Goal: Submit feedback/report problem

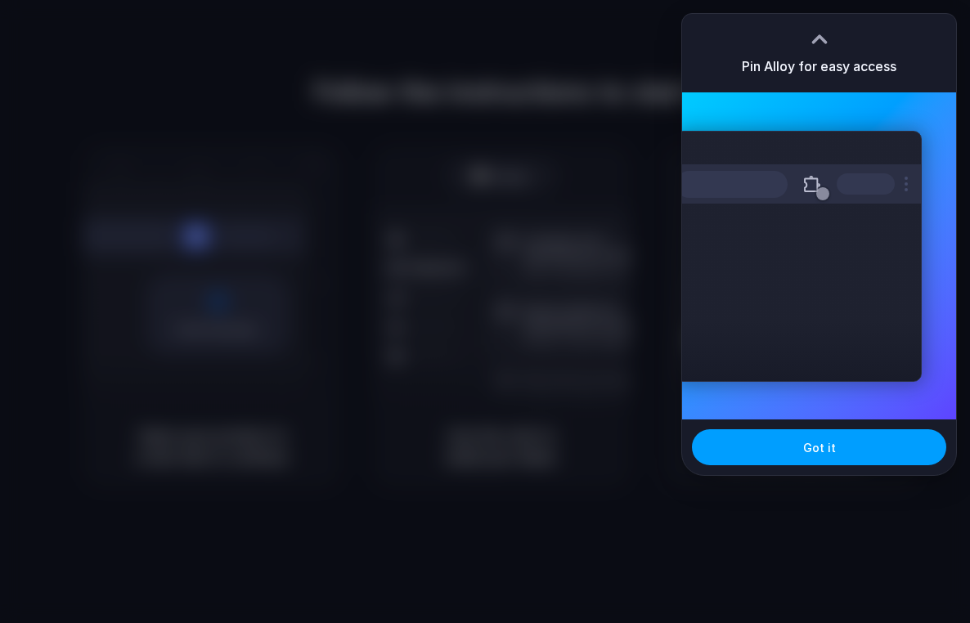
click at [836, 454] on button "Got it" at bounding box center [819, 447] width 254 height 36
